Goal: Transaction & Acquisition: Purchase product/service

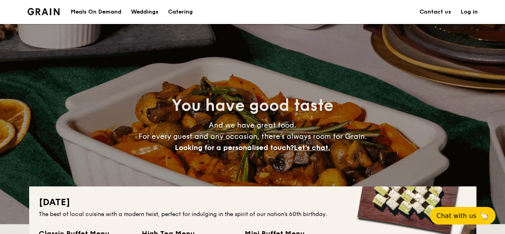
click at [466, 12] on link "Log in" at bounding box center [469, 12] width 17 height 24
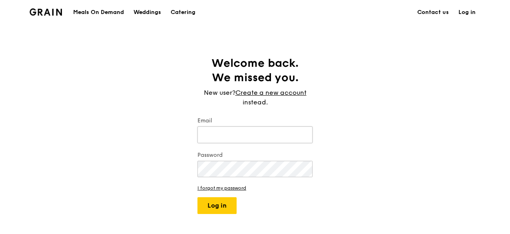
click at [211, 131] on input "Email" at bounding box center [254, 134] width 115 height 17
type input "[EMAIL_ADDRESS][DOMAIN_NAME]"
click at [197, 197] on button "Log in" at bounding box center [216, 205] width 39 height 17
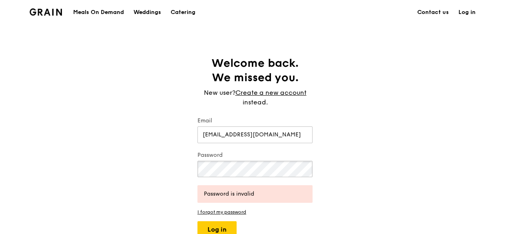
scroll to position [40, 0]
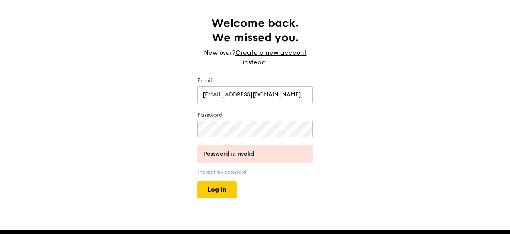
click at [231, 170] on link "I forgot my password" at bounding box center [254, 172] width 115 height 6
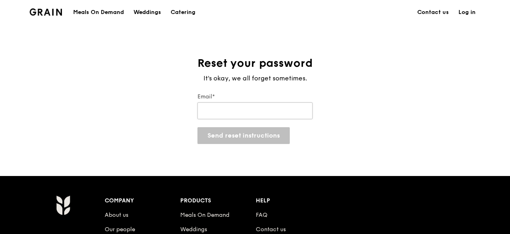
click at [231, 112] on input "Email*" at bounding box center [254, 110] width 115 height 17
type input "panintra.p@novah.cc"
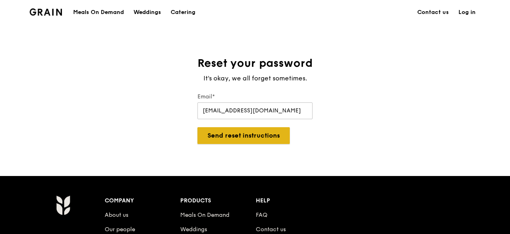
click at [267, 135] on button "Send reset instructions" at bounding box center [243, 135] width 92 height 17
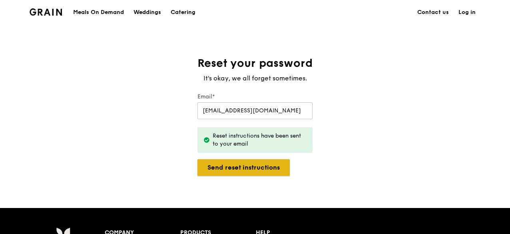
click at [273, 171] on button "Send reset instructions" at bounding box center [243, 167] width 92 height 17
click at [466, 11] on link "Log in" at bounding box center [467, 12] width 27 height 24
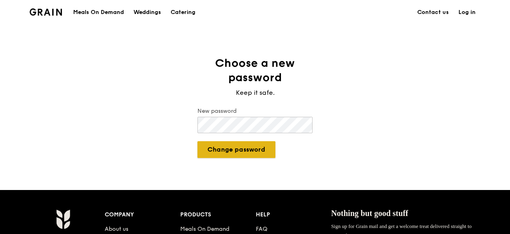
click at [271, 145] on button "Change password" at bounding box center [236, 149] width 78 height 17
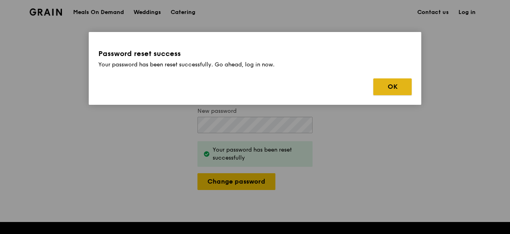
click at [392, 85] on button "OK" at bounding box center [392, 86] width 38 height 17
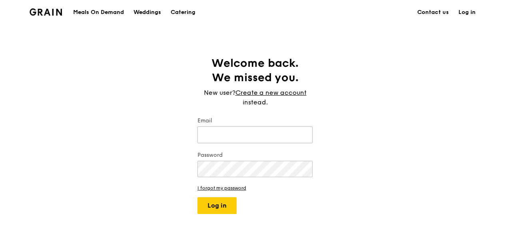
click at [269, 133] on input "Email" at bounding box center [254, 134] width 115 height 17
type input "[EMAIL_ADDRESS][DOMAIN_NAME]"
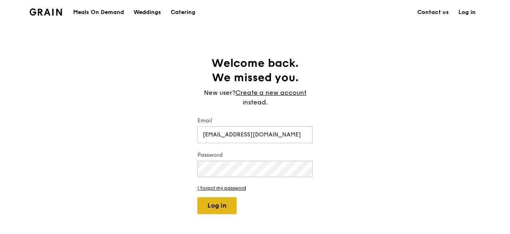
click at [231, 206] on button "Log in" at bounding box center [216, 205] width 39 height 17
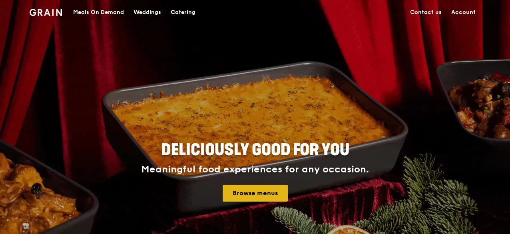
click at [268, 189] on link "Browse menus" at bounding box center [255, 193] width 65 height 17
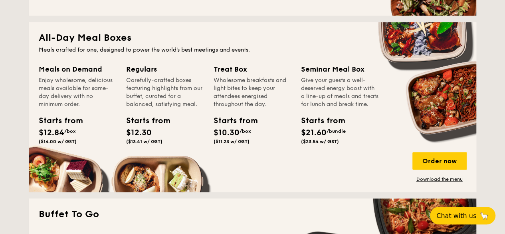
scroll to position [519, 0]
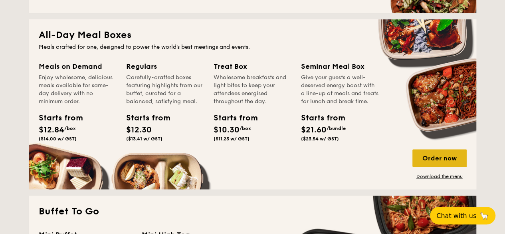
click at [438, 159] on div "Order now" at bounding box center [440, 158] width 54 height 18
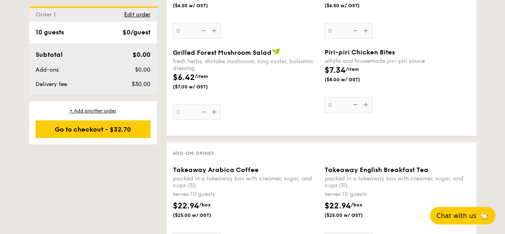
scroll to position [1039, 0]
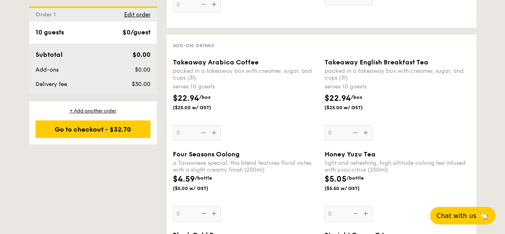
click at [366, 211] on div "Honey Yuzu Tea light and refreshing, high altitude oolong tea infused with yuzu…" at bounding box center [397, 185] width 145 height 71
click at [366, 211] on input "0" at bounding box center [349, 214] width 48 height 16
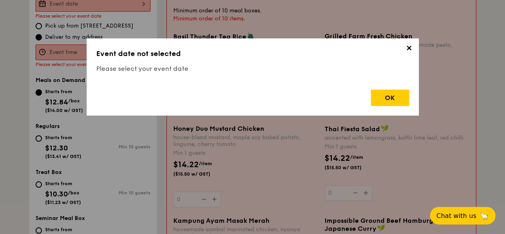
scroll to position [213, 0]
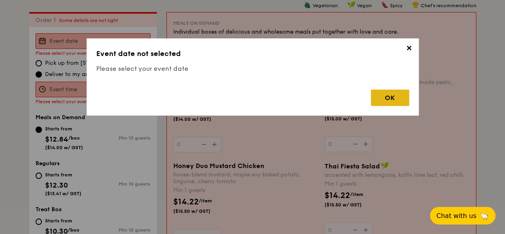
click at [397, 103] on div "OK" at bounding box center [390, 98] width 38 height 16
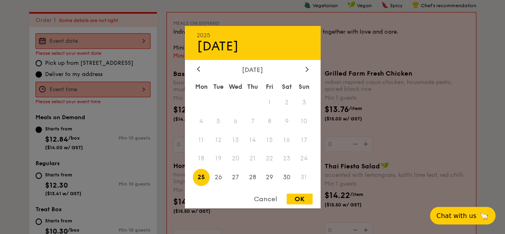
click at [132, 43] on div "2025 Aug [DATE] Tue Wed Thu Fri Sat Sun 1 2 3 4 5 6 7 8 9 10 11 12 13 14 15 16 …" at bounding box center [93, 41] width 115 height 16
click at [202, 178] on span "25" at bounding box center [201, 177] width 17 height 17
click at [300, 201] on div "OK" at bounding box center [300, 198] width 26 height 11
type input "[DATE]"
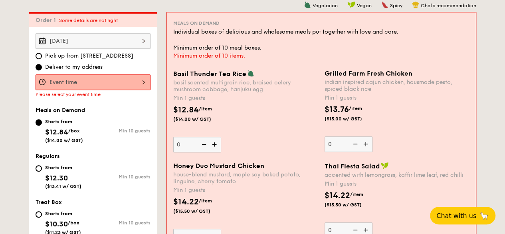
click at [126, 79] on div at bounding box center [93, 82] width 115 height 16
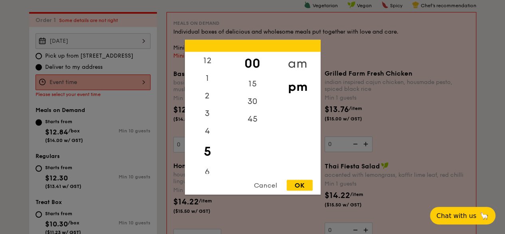
click at [296, 66] on div "am" at bounding box center [297, 63] width 45 height 23
click at [207, 167] on div "11" at bounding box center [207, 167] width 45 height 23
click at [257, 116] on div "45" at bounding box center [252, 121] width 45 height 23
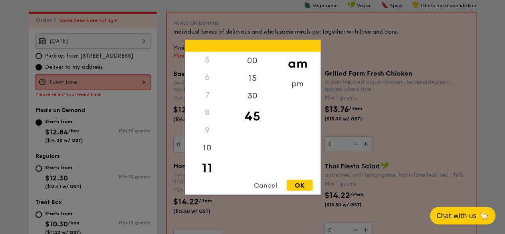
click at [309, 187] on div "OK" at bounding box center [300, 184] width 26 height 11
type input "11:45AM"
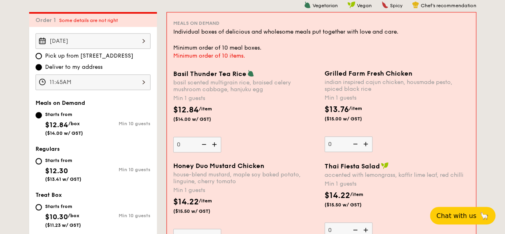
click at [369, 145] on img at bounding box center [367, 143] width 12 height 15
click at [369, 145] on input "0" at bounding box center [349, 144] width 48 height 16
click at [369, 145] on img at bounding box center [367, 143] width 12 height 15
click at [369, 145] on input "1" at bounding box center [349, 144] width 48 height 16
type input "2"
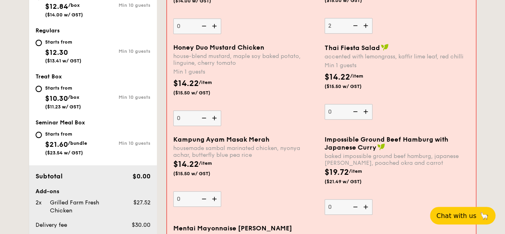
scroll to position [333, 0]
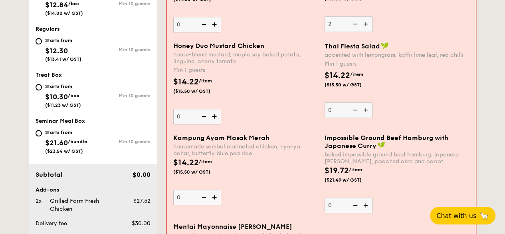
click at [213, 198] on img at bounding box center [215, 196] width 12 height 15
click at [213, 198] on input "0" at bounding box center [197, 197] width 48 height 16
click at [213, 198] on img at bounding box center [215, 196] width 12 height 15
click at [213, 198] on input "1" at bounding box center [197, 197] width 48 height 16
click at [213, 198] on img at bounding box center [215, 196] width 12 height 15
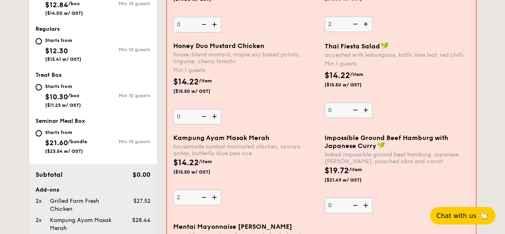
click at [213, 198] on input "2" at bounding box center [197, 197] width 48 height 16
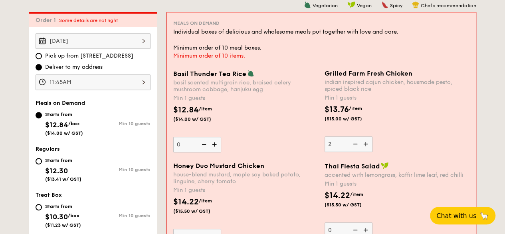
scroll to position [412, 0]
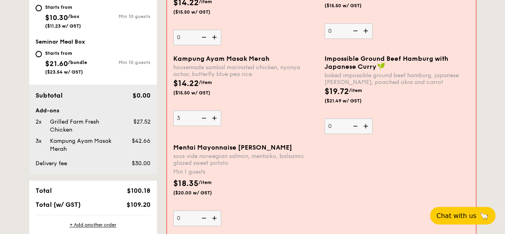
click at [214, 113] on img at bounding box center [215, 117] width 12 height 15
click at [214, 113] on input "3" at bounding box center [197, 118] width 48 height 16
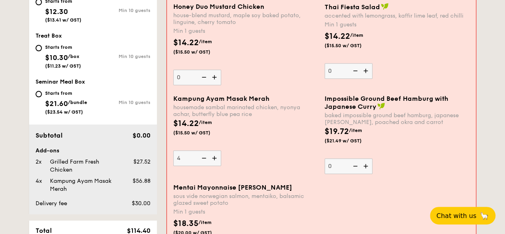
click at [217, 159] on img at bounding box center [215, 157] width 12 height 15
click at [217, 159] on input "4" at bounding box center [197, 158] width 48 height 16
type input "5"
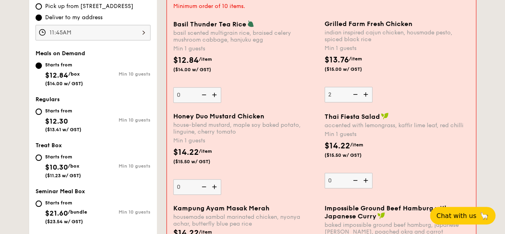
scroll to position [253, 0]
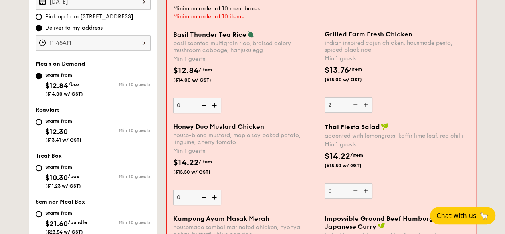
click at [369, 103] on img at bounding box center [367, 104] width 12 height 15
click at [369, 103] on input "2" at bounding box center [349, 105] width 48 height 16
click at [369, 103] on img at bounding box center [367, 104] width 12 height 15
click at [369, 103] on input "3" at bounding box center [349, 105] width 48 height 16
click at [369, 103] on img at bounding box center [367, 104] width 12 height 15
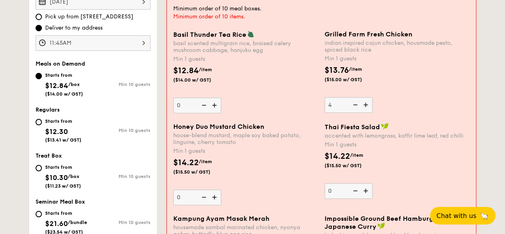
click at [369, 103] on input "4" at bounding box center [349, 105] width 48 height 16
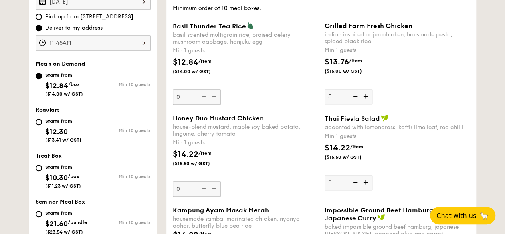
click at [369, 103] on img at bounding box center [367, 96] width 12 height 15
click at [369, 103] on input "5" at bounding box center [349, 97] width 48 height 16
click at [354, 97] on img at bounding box center [355, 96] width 12 height 15
click at [354, 97] on input "6" at bounding box center [349, 97] width 48 height 16
type input "5"
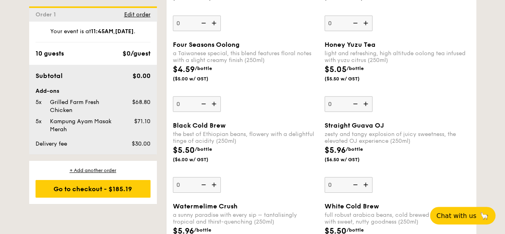
scroll to position [1132, 0]
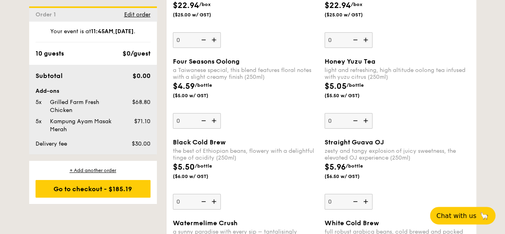
click at [370, 119] on img at bounding box center [367, 120] width 12 height 15
click at [370, 119] on input "0" at bounding box center [349, 121] width 48 height 16
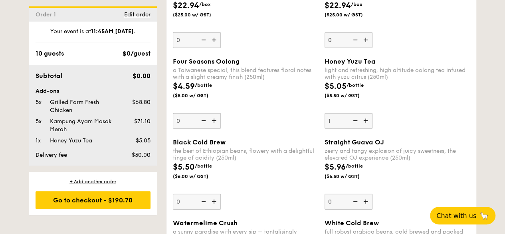
click at [370, 119] on img at bounding box center [367, 120] width 12 height 15
click at [370, 119] on input "1" at bounding box center [349, 121] width 48 height 16
click at [370, 119] on img at bounding box center [367, 120] width 12 height 15
click at [370, 119] on input "2" at bounding box center [349, 121] width 48 height 16
click at [370, 119] on img at bounding box center [367, 120] width 12 height 15
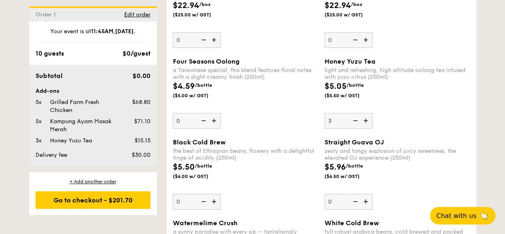
click at [370, 119] on input "3" at bounding box center [349, 121] width 48 height 16
click at [370, 119] on img at bounding box center [367, 120] width 12 height 15
click at [370, 119] on input "4" at bounding box center [349, 121] width 48 height 16
type input "5"
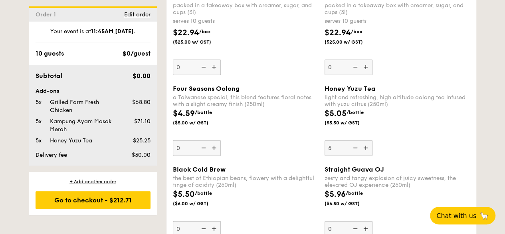
scroll to position [1092, 0]
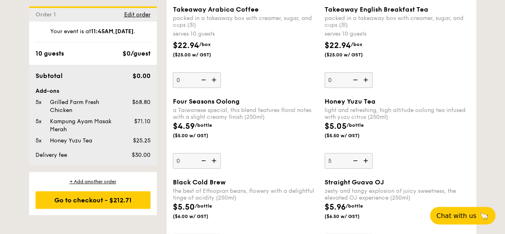
click at [214, 157] on img at bounding box center [215, 160] width 12 height 15
click at [214, 157] on input "0" at bounding box center [197, 161] width 48 height 16
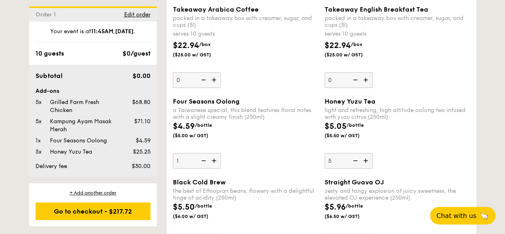
click at [214, 157] on img at bounding box center [215, 160] width 12 height 15
click at [214, 157] on input "1" at bounding box center [197, 161] width 48 height 16
click at [214, 157] on img at bounding box center [215, 160] width 12 height 15
click at [214, 157] on input "2" at bounding box center [197, 161] width 48 height 16
click at [214, 157] on img at bounding box center [215, 160] width 12 height 15
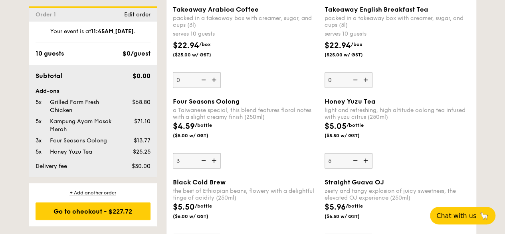
click at [214, 157] on input "3" at bounding box center [197, 161] width 48 height 16
click at [214, 157] on img at bounding box center [215, 160] width 12 height 15
click at [214, 157] on input "4" at bounding box center [197, 161] width 48 height 16
type input "5"
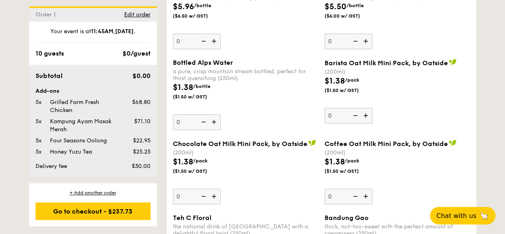
scroll to position [1372, 0]
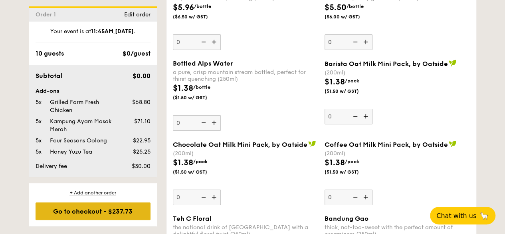
click at [127, 215] on div "Go to checkout - $237.73" at bounding box center [93, 211] width 115 height 18
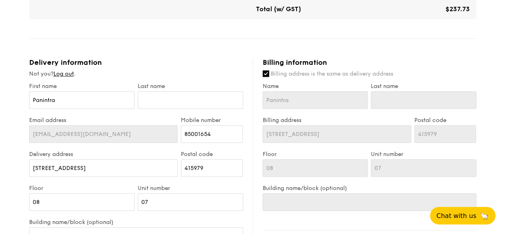
scroll to position [320, 0]
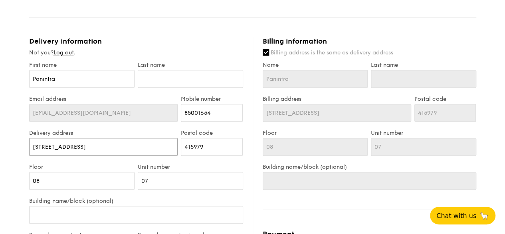
click at [103, 148] on input "[STREET_ADDRESS]" at bounding box center [103, 147] width 149 height 18
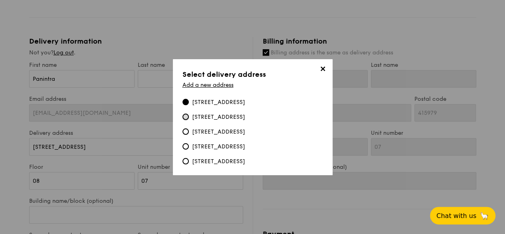
click at [186, 116] on input "[STREET_ADDRESS]" at bounding box center [186, 116] width 6 height 6
type input "[STREET_ADDRESS]"
type input "159144"
type input "[STREET_ADDRESS]"
type input "159144"
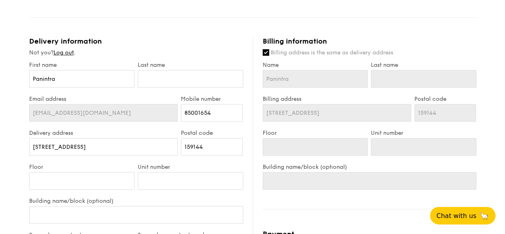
click at [294, 201] on div "Billing information Billing address is the same as delivery address Name Panint…" at bounding box center [365, 228] width 224 height 382
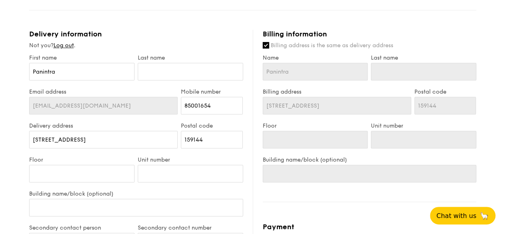
scroll to position [367, 0]
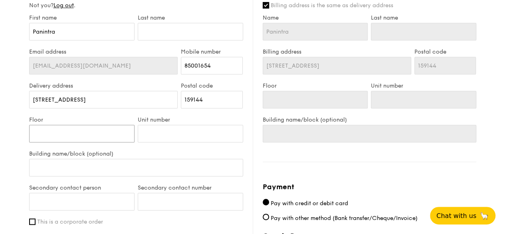
click at [119, 133] on input "Floor" at bounding box center [81, 134] width 105 height 18
type input "3"
click at [151, 135] on input "Unit number" at bounding box center [190, 134] width 105 height 18
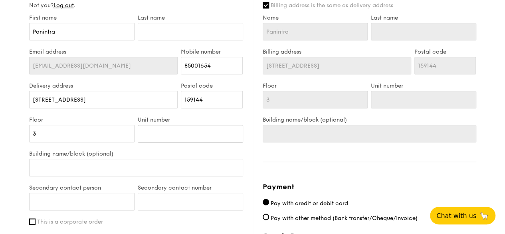
type input "0"
type input "01"
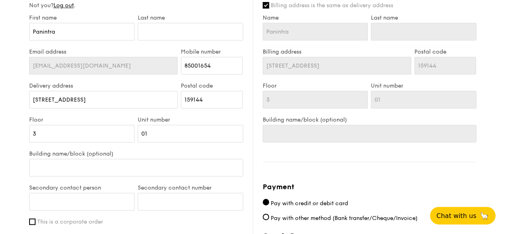
click at [9, 162] on div "1 - Select menu 2 - Select items 3 - Check out Meals on Demand Serving time: [D…" at bounding box center [252, 18] width 505 height 770
click at [58, 165] on input "Building name/block (optional)" at bounding box center [136, 168] width 214 height 18
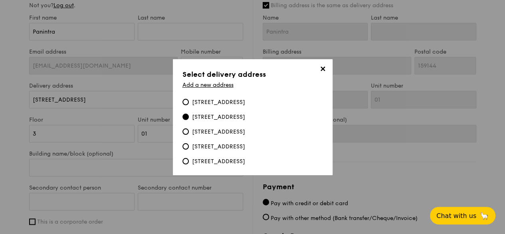
click at [245, 160] on div "[STREET_ADDRESS]" at bounding box center [218, 161] width 53 height 8
click at [189, 160] on input "[STREET_ADDRESS]" at bounding box center [186, 161] width 6 height 6
radio input "true"
type input "03"
type input "00"
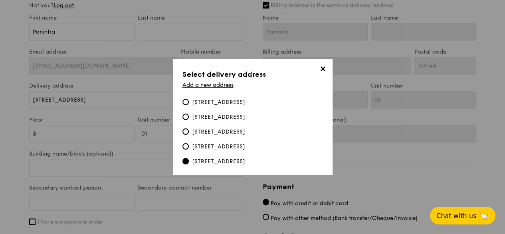
type input "03"
type input "00"
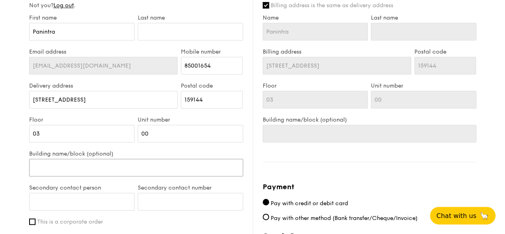
click at [193, 171] on input "Building name/block (optional)" at bounding box center [136, 168] width 214 height 18
click at [105, 169] on input "Building name/block (optional)" at bounding box center [136, 168] width 214 height 18
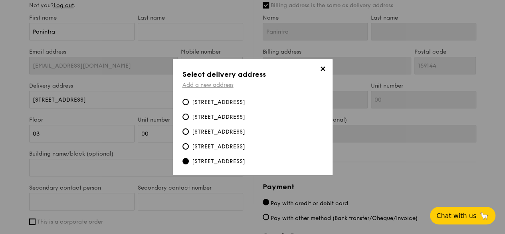
click at [218, 85] on link "Add a new address" at bounding box center [208, 85] width 51 height 7
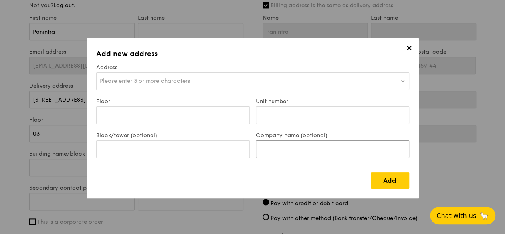
click at [297, 147] on input "Company name (optional)" at bounding box center [332, 149] width 153 height 18
type input "Novah Pte Ltd"
click at [308, 111] on input "Unit number" at bounding box center [332, 115] width 153 height 18
click at [202, 147] on input "Block/tower (optional)" at bounding box center [172, 149] width 153 height 18
drag, startPoint x: 137, startPoint y: 150, endPoint x: 123, endPoint y: 147, distance: 14.2
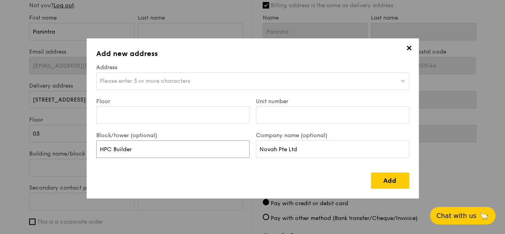
click at [123, 147] on input "HPC Builder" at bounding box center [172, 149] width 153 height 18
type input "[GEOGRAPHIC_DATA]"
click at [179, 185] on div "Add" at bounding box center [252, 177] width 313 height 23
click at [192, 80] on div "Please enter 3 or more characters" at bounding box center [252, 81] width 313 height 18
drag, startPoint x: 227, startPoint y: 49, endPoint x: 290, endPoint y: 45, distance: 62.9
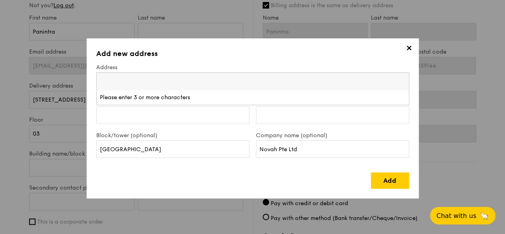
click at [290, 45] on div "✕ Add new address Address Please enter 3 or more characters Please enter 3 or m…" at bounding box center [253, 118] width 332 height 160
click at [193, 80] on div "Please enter 3 or more characters" at bounding box center [252, 81] width 313 height 18
type input "7 Kung"
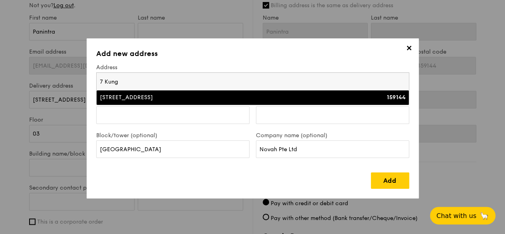
click at [186, 103] on li "[STREET_ADDRESS] 159144" at bounding box center [253, 97] width 312 height 14
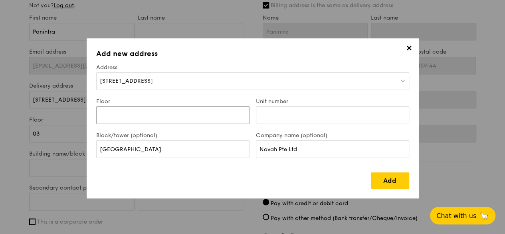
click at [188, 116] on input "Floor" at bounding box center [172, 115] width 153 height 18
type input "3"
click at [278, 115] on input "Unit number" at bounding box center [332, 115] width 153 height 18
type input "00"
click at [378, 183] on link "Add" at bounding box center [390, 180] width 38 height 16
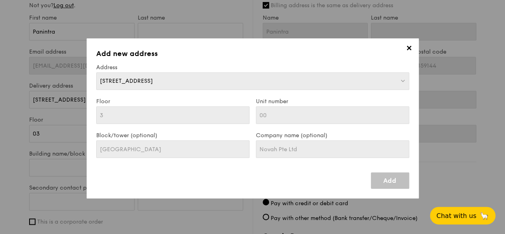
type input "3"
type input "[GEOGRAPHIC_DATA]"
type input "3"
type input "[GEOGRAPHIC_DATA]"
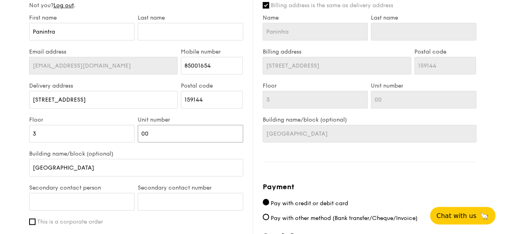
click at [159, 130] on input "00" at bounding box center [190, 134] width 105 height 18
drag, startPoint x: 173, startPoint y: 132, endPoint x: 133, endPoint y: 131, distance: 39.2
click at [133, 131] on div "Floor 3 Unit number 00" at bounding box center [136, 133] width 217 height 34
click at [12, 134] on div "1 - Select menu 2 - Select items 3 - Check out Meals on Demand Serving time: [D…" at bounding box center [252, 18] width 505 height 770
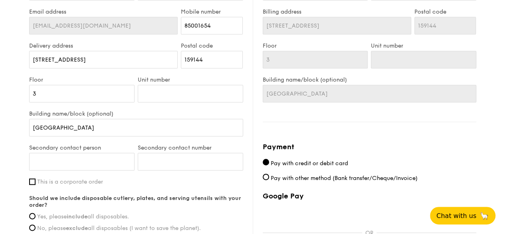
scroll to position [447, 0]
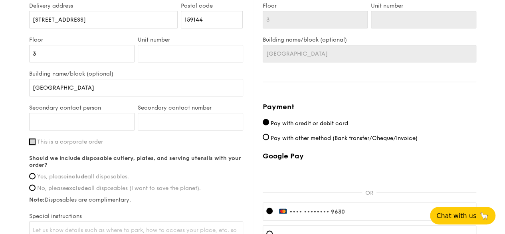
click at [30, 141] on input "This is a corporate order" at bounding box center [32, 141] width 6 height 6
checkbox input "true"
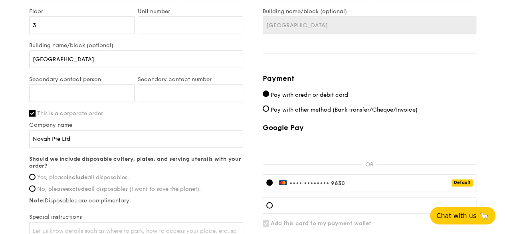
scroll to position [487, 0]
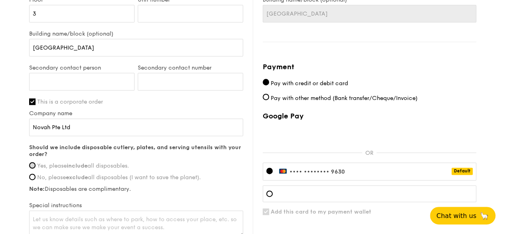
click at [34, 162] on input "Yes, please include all disposables." at bounding box center [32, 165] width 6 height 6
radio input "true"
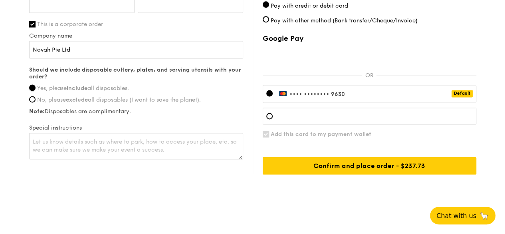
scroll to position [567, 0]
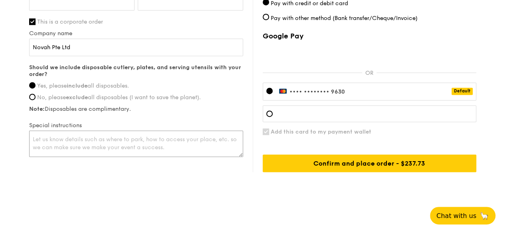
click at [133, 133] on textarea at bounding box center [136, 143] width 214 height 26
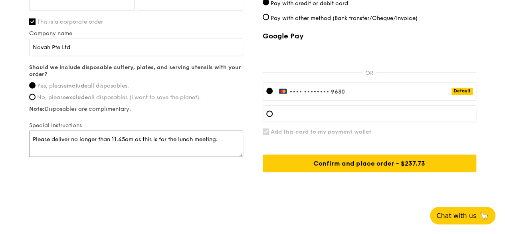
type textarea "Please deliver no longer than 11.45am as this is for the lunch meeting."
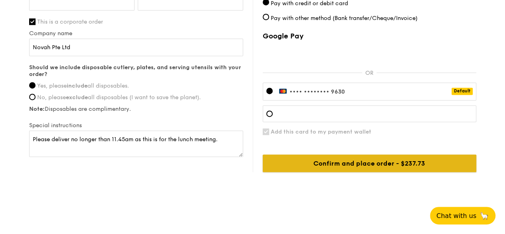
click at [384, 164] on input "Confirm and place order - $237.73" at bounding box center [370, 163] width 214 height 18
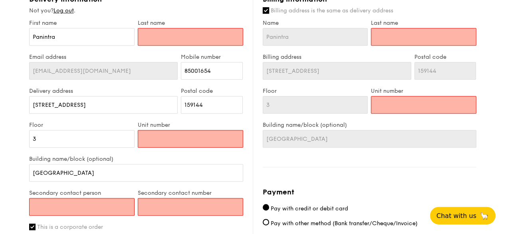
scroll to position [349, 0]
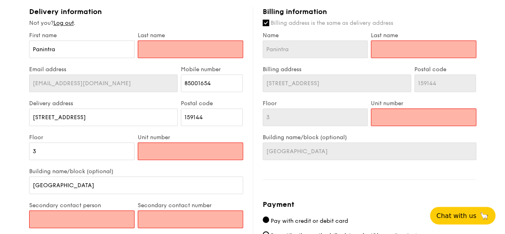
click at [183, 44] on input "text" at bounding box center [190, 49] width 105 height 18
type input "Panasampon"
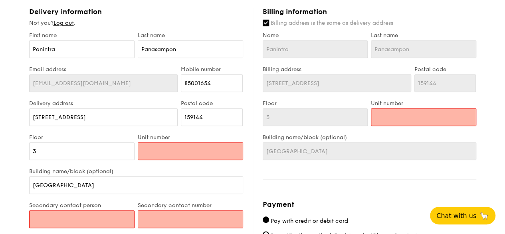
click at [190, 152] on input "Unit number" at bounding box center [190, 151] width 105 height 18
type input "0"
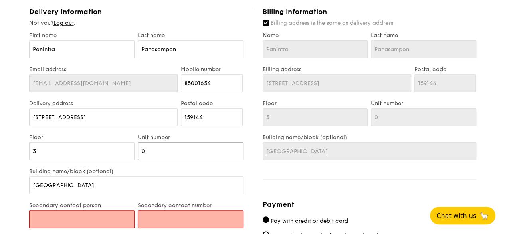
type input "01"
click at [0, 151] on div "1 - Select menu 2 - Select items 3 - Check out Meals on Demand Serving time: [D…" at bounding box center [252, 36] width 505 height 770
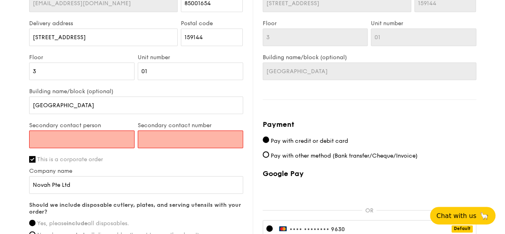
scroll to position [429, 0]
click at [113, 140] on input "Secondary contact person" at bounding box center [81, 139] width 105 height 18
type input "Panintra Panasampon"
type input "85001654"
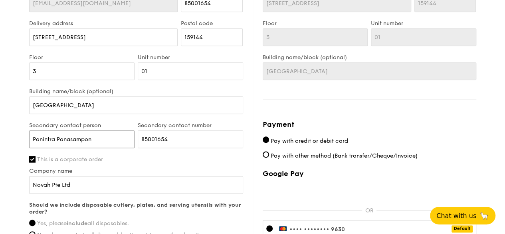
scroll to position [549, 0]
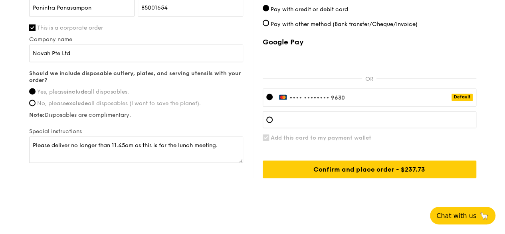
scroll to position [567, 0]
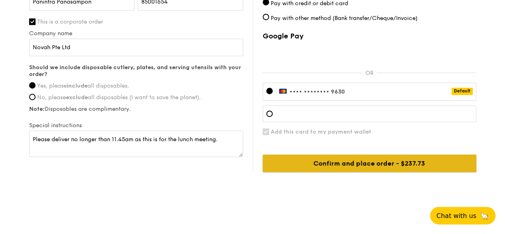
click at [387, 157] on input "Confirm and place order - $237.73" at bounding box center [370, 163] width 214 height 18
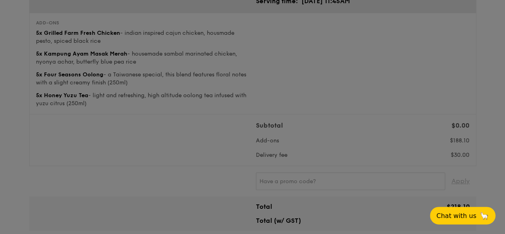
scroll to position [40, 0]
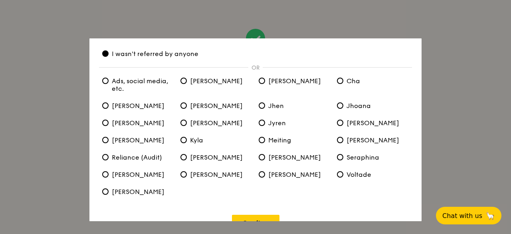
scroll to position [50, 0]
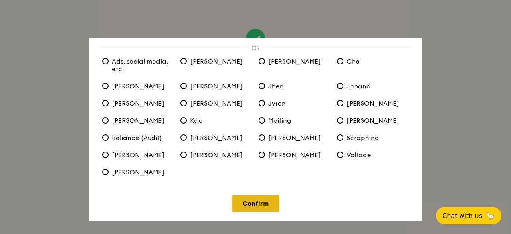
click at [258, 203] on link "Confirm" at bounding box center [256, 203] width 48 height 16
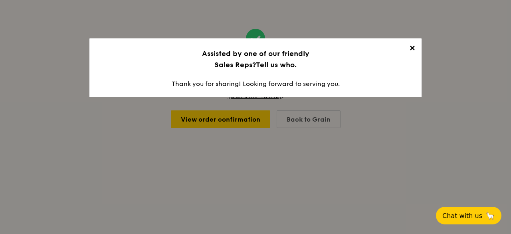
scroll to position [0, 0]
click at [411, 49] on span "✕" at bounding box center [412, 49] width 11 height 11
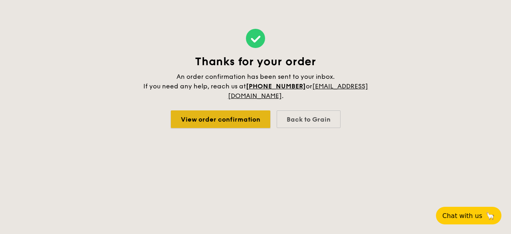
click at [245, 117] on link "View order confirmation" at bounding box center [220, 119] width 99 height 18
